Goal: Navigation & Orientation: Find specific page/section

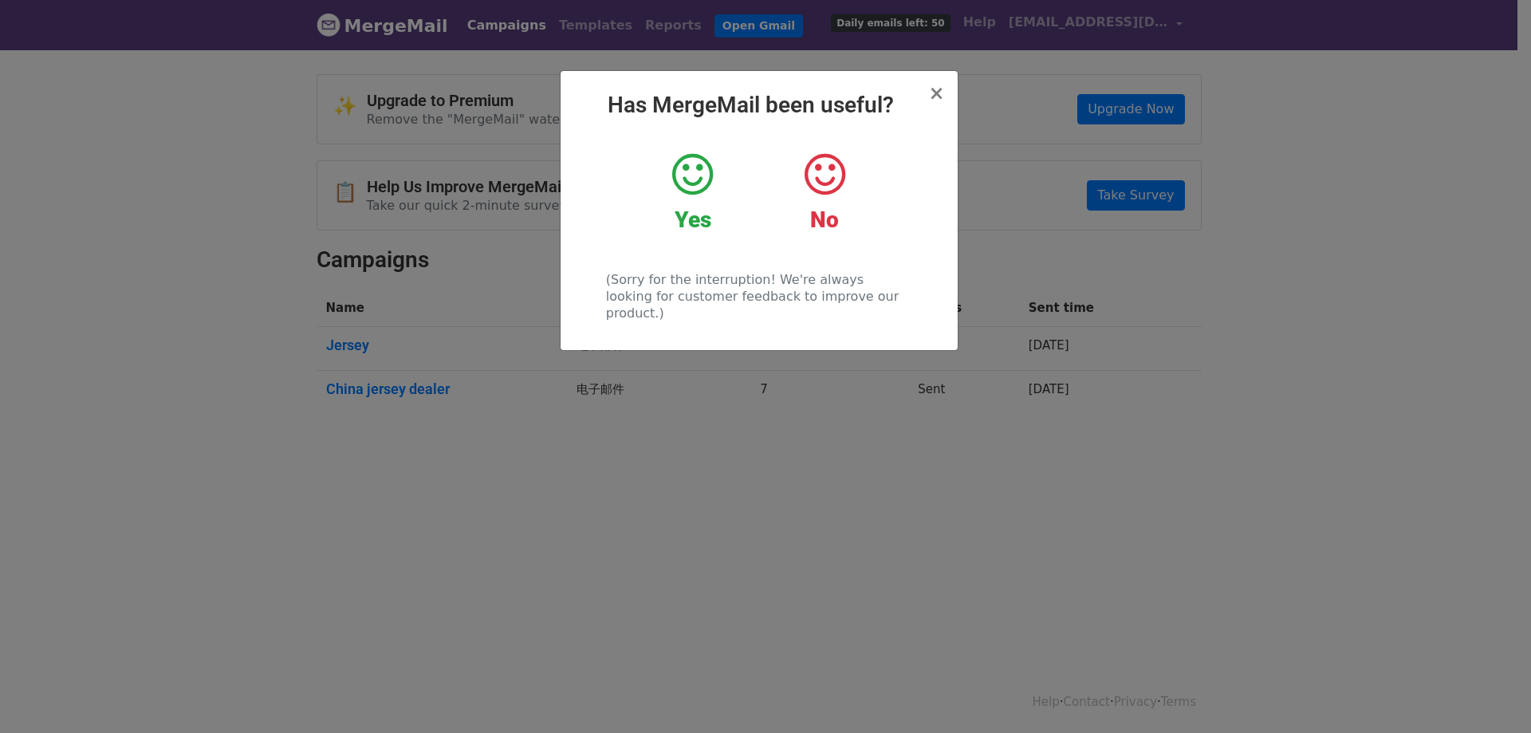
click at [686, 164] on icon at bounding box center [692, 175] width 41 height 48
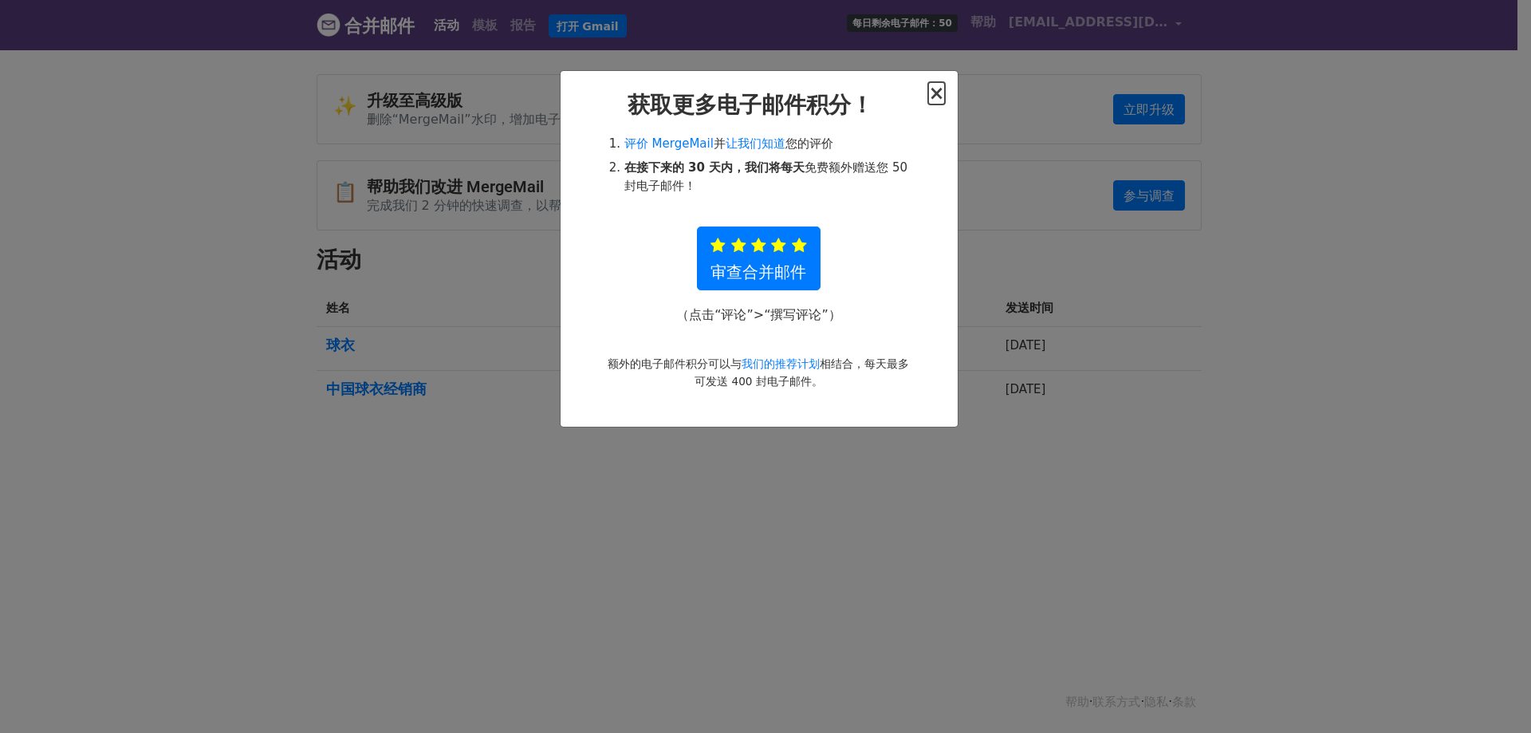
click at [941, 92] on font "×" at bounding box center [936, 93] width 16 height 22
click at [934, 94] on font "×" at bounding box center [936, 93] width 16 height 22
click at [934, 101] on font "×" at bounding box center [936, 93] width 16 height 22
click at [934, 92] on font "×" at bounding box center [936, 93] width 16 height 22
click at [941, 92] on font "×" at bounding box center [936, 93] width 16 height 22
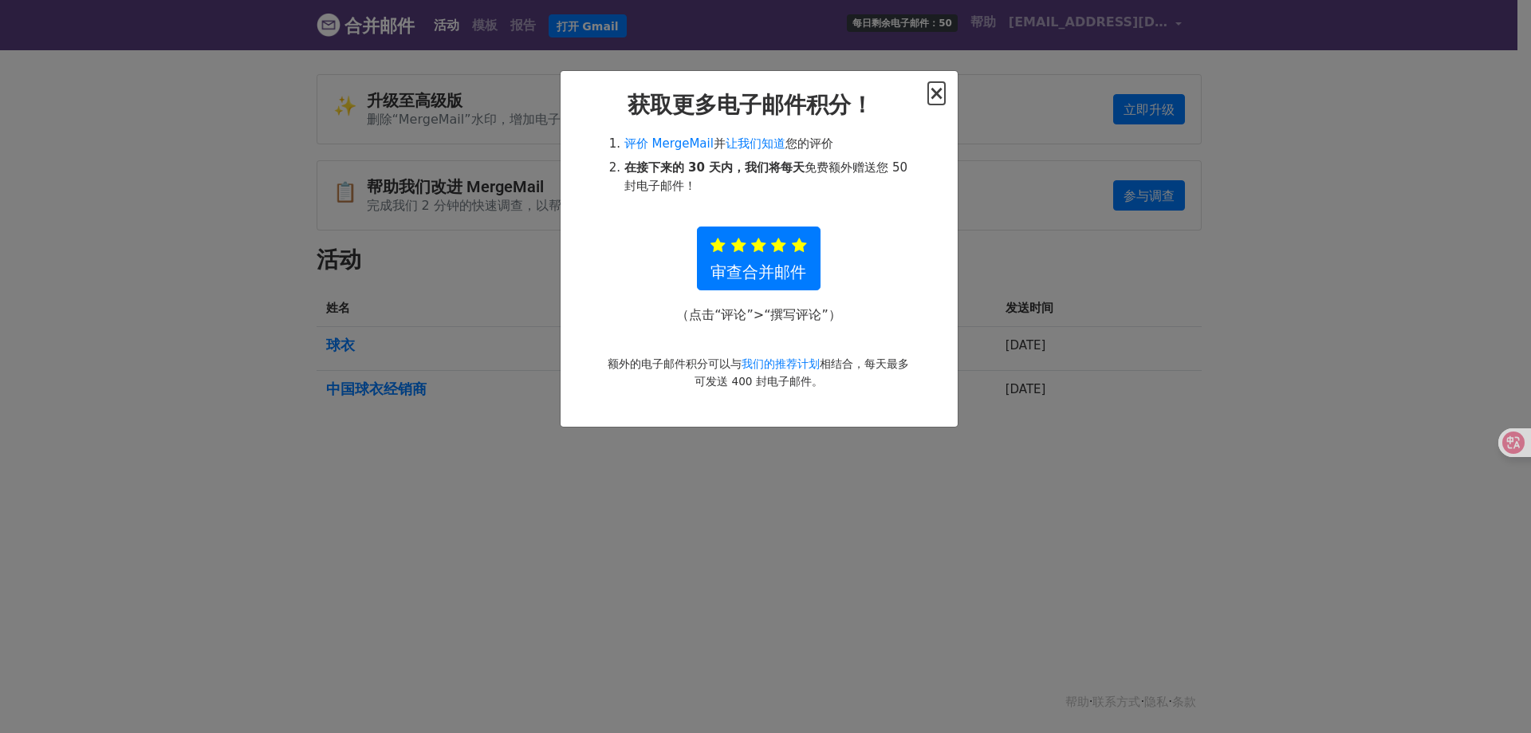
click at [941, 92] on font "×" at bounding box center [936, 93] width 16 height 22
drag, startPoint x: 1074, startPoint y: 395, endPoint x: 1063, endPoint y: 391, distance: 12.1
click at [1074, 395] on div "× 获取更多电子邮件积分！ 评价 MergeMail 并 让我们知道 您的评价 在接下来的 30 天内，我们将每天 免费额外 赠送您 50 封电子邮件！ 审查…" at bounding box center [765, 390] width 1531 height 685
click at [939, 96] on font "×" at bounding box center [936, 93] width 16 height 22
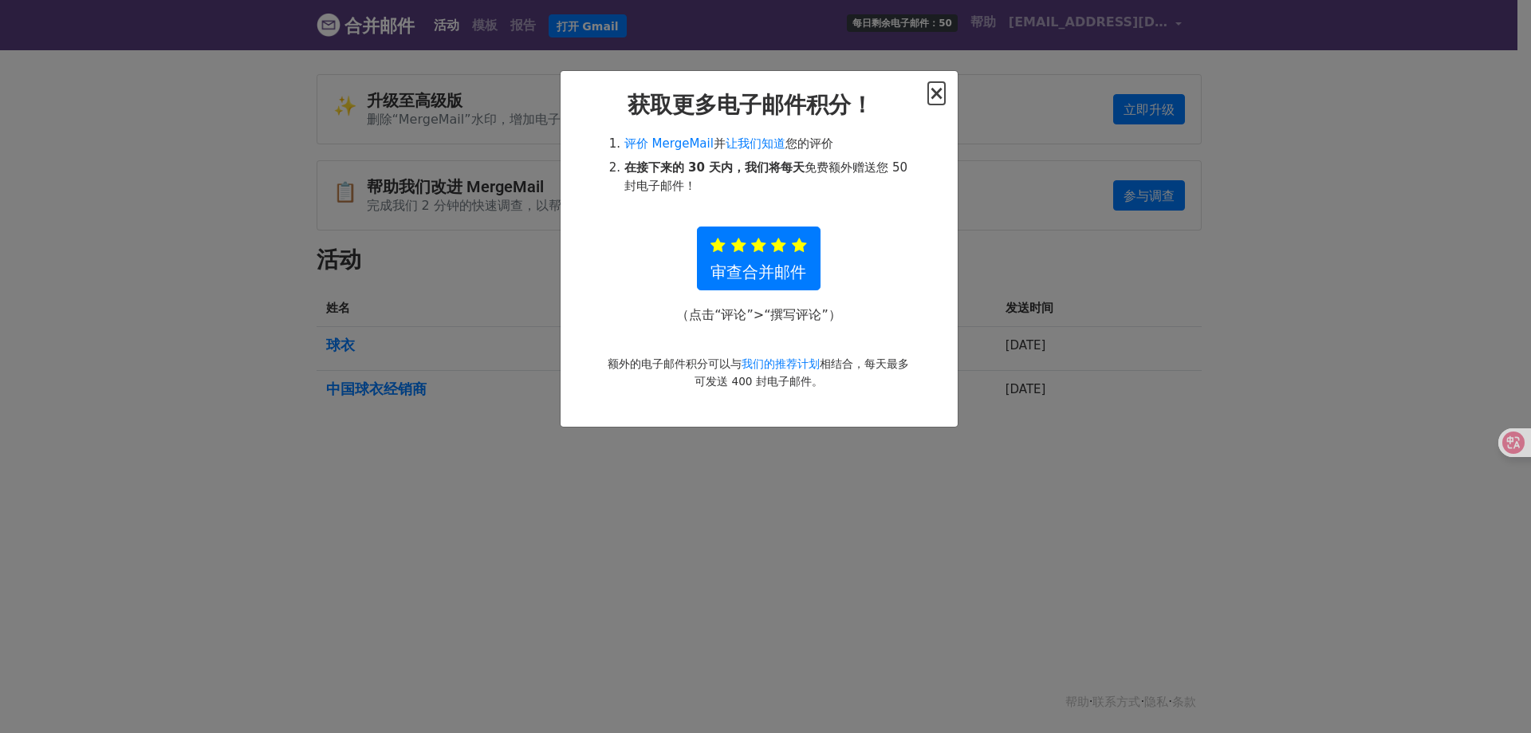
click at [939, 96] on font "×" at bounding box center [936, 93] width 16 height 22
